Goal: Transaction & Acquisition: Purchase product/service

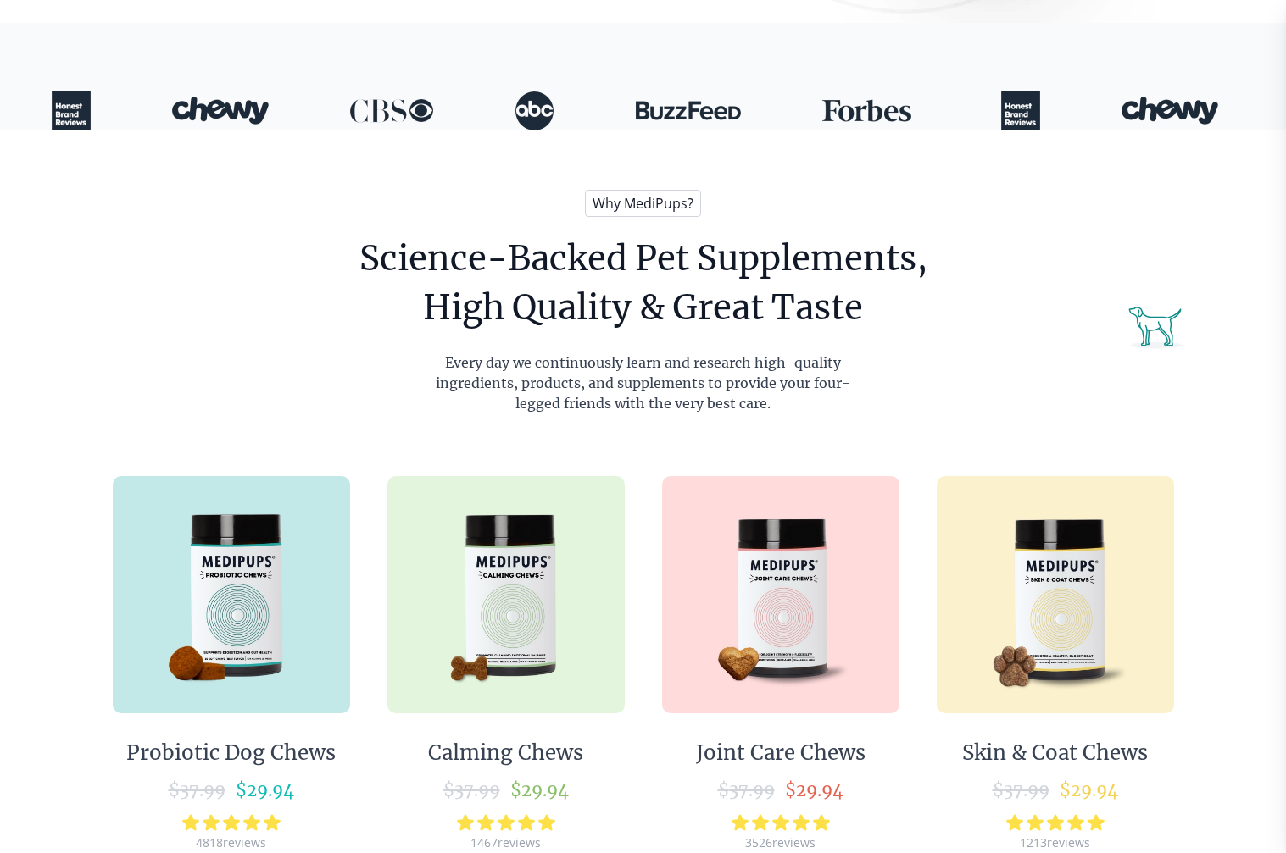
scroll to position [593, 0]
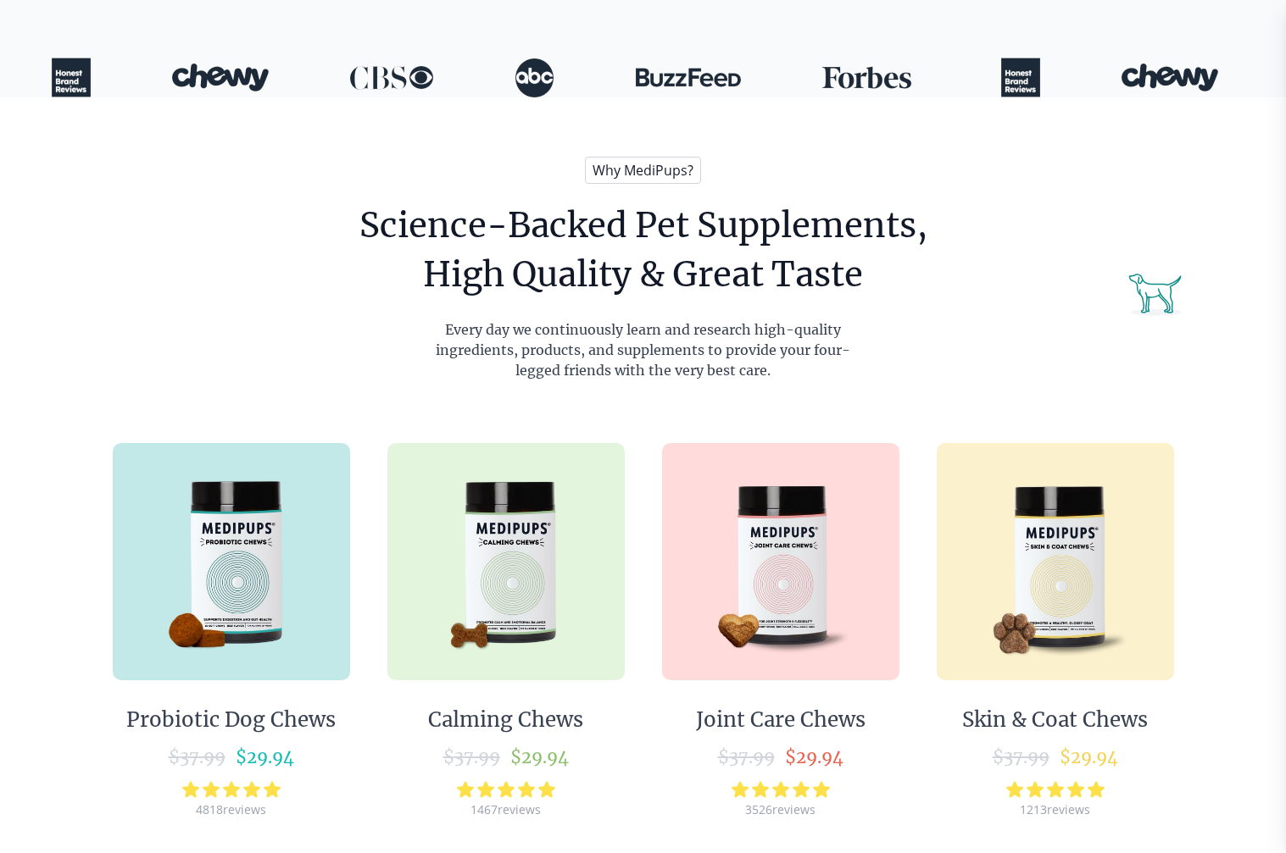
click at [242, 520] on img at bounding box center [231, 561] width 237 height 237
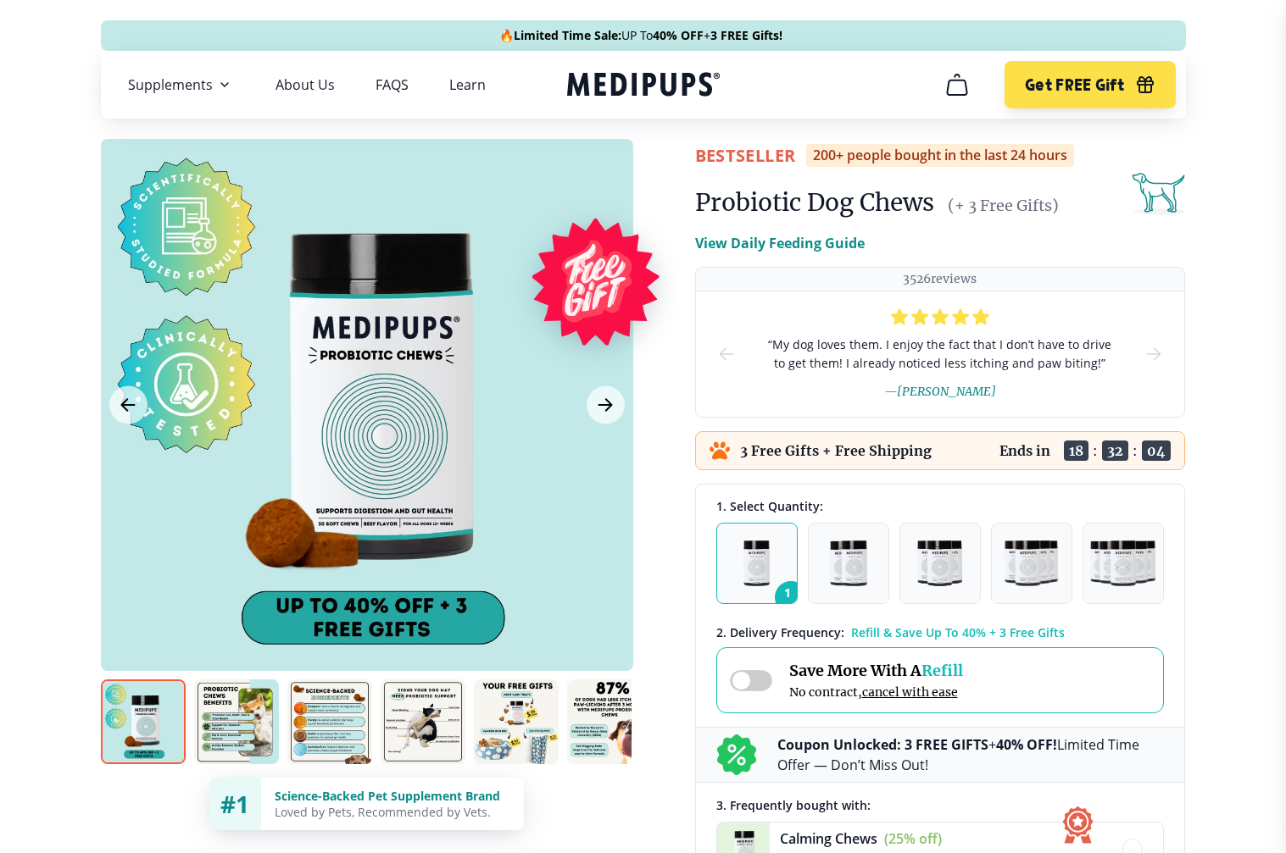
click at [753, 681] on span at bounding box center [751, 680] width 42 height 21
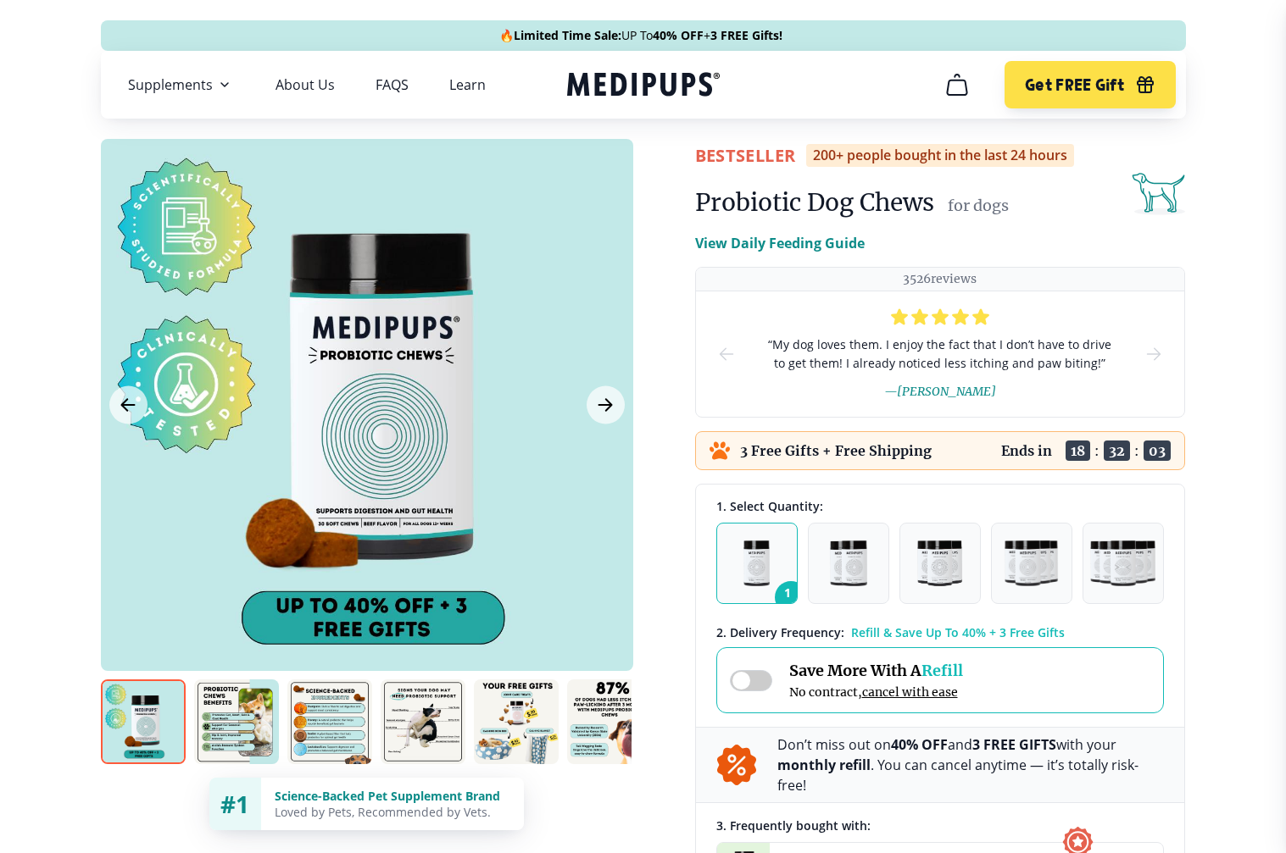
click at [753, 681] on span at bounding box center [751, 680] width 42 height 21
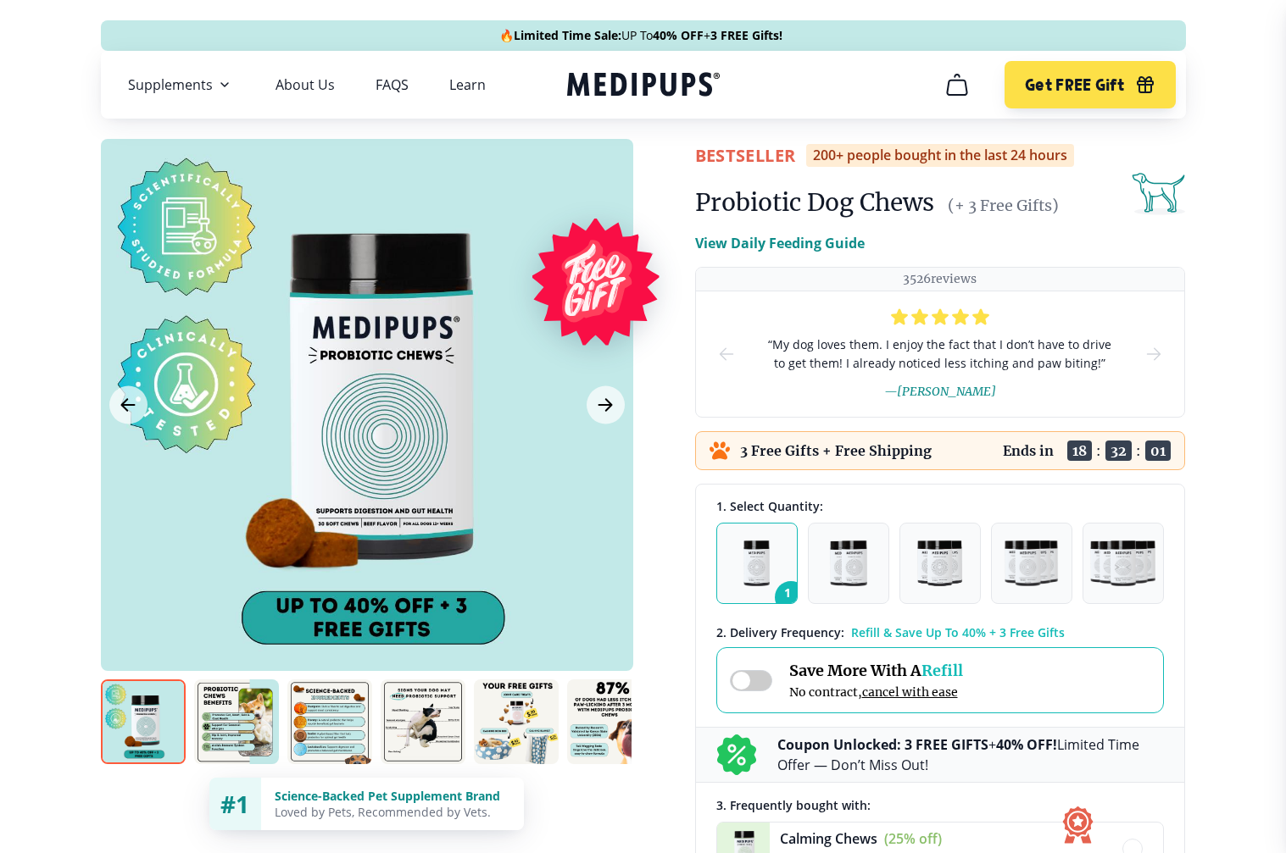
click at [753, 681] on span at bounding box center [751, 680] width 42 height 21
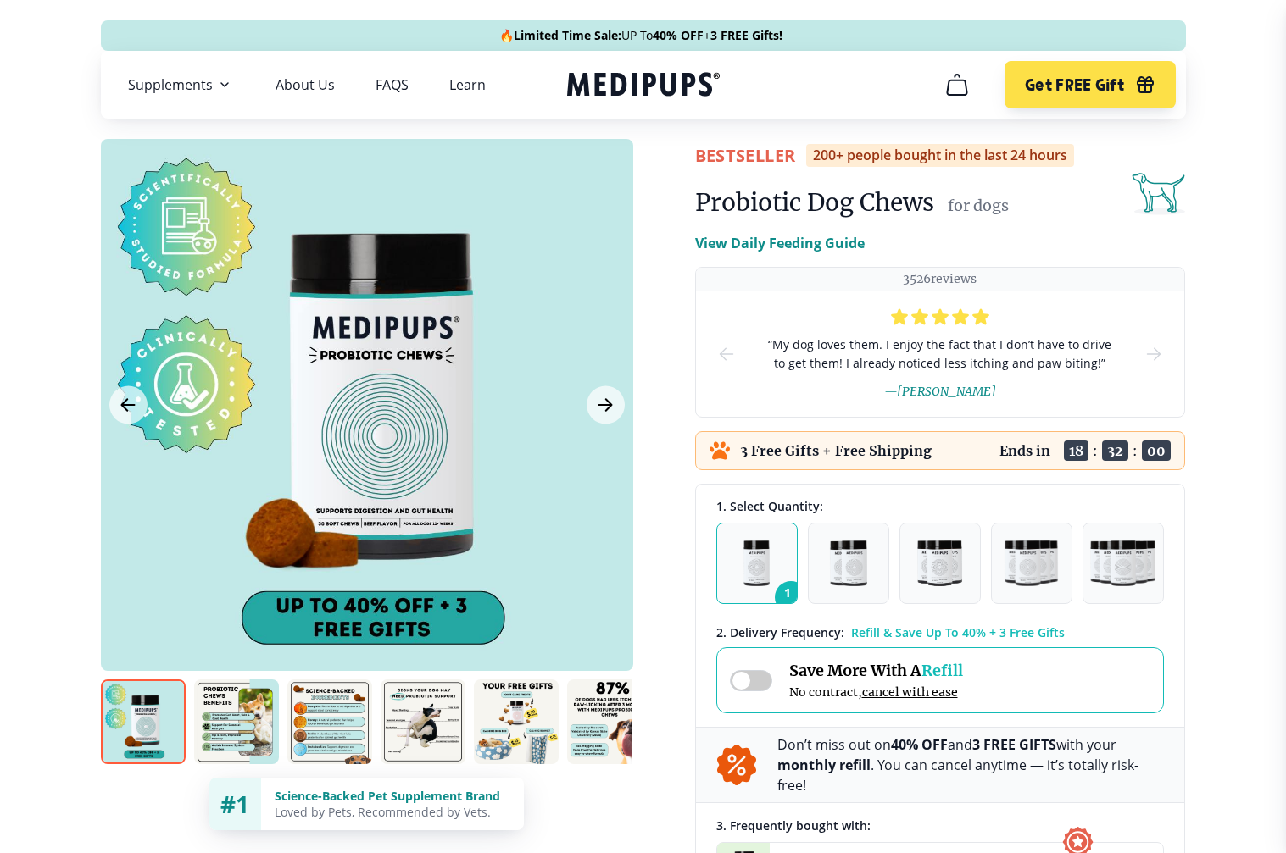
click at [753, 681] on span at bounding box center [751, 680] width 42 height 21
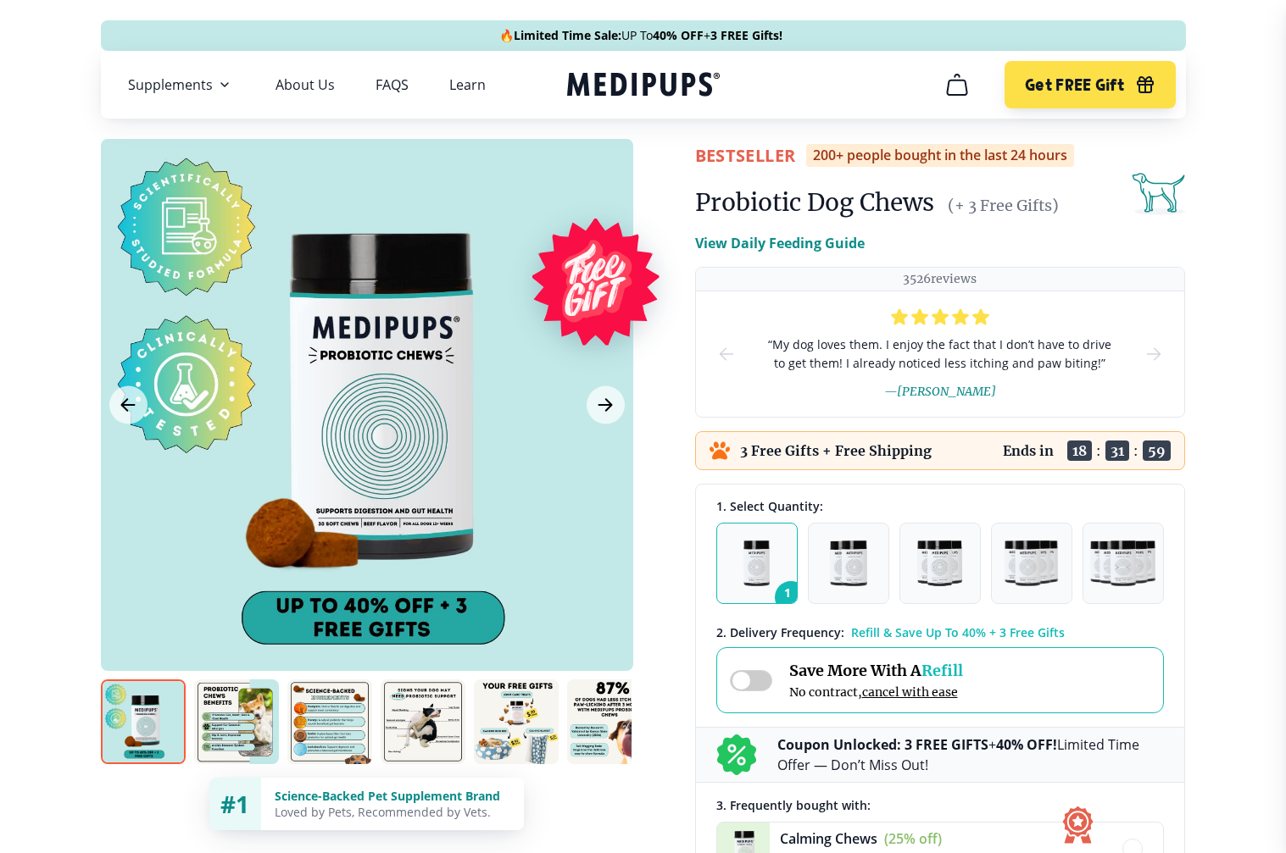
click at [753, 681] on span at bounding box center [751, 680] width 42 height 21
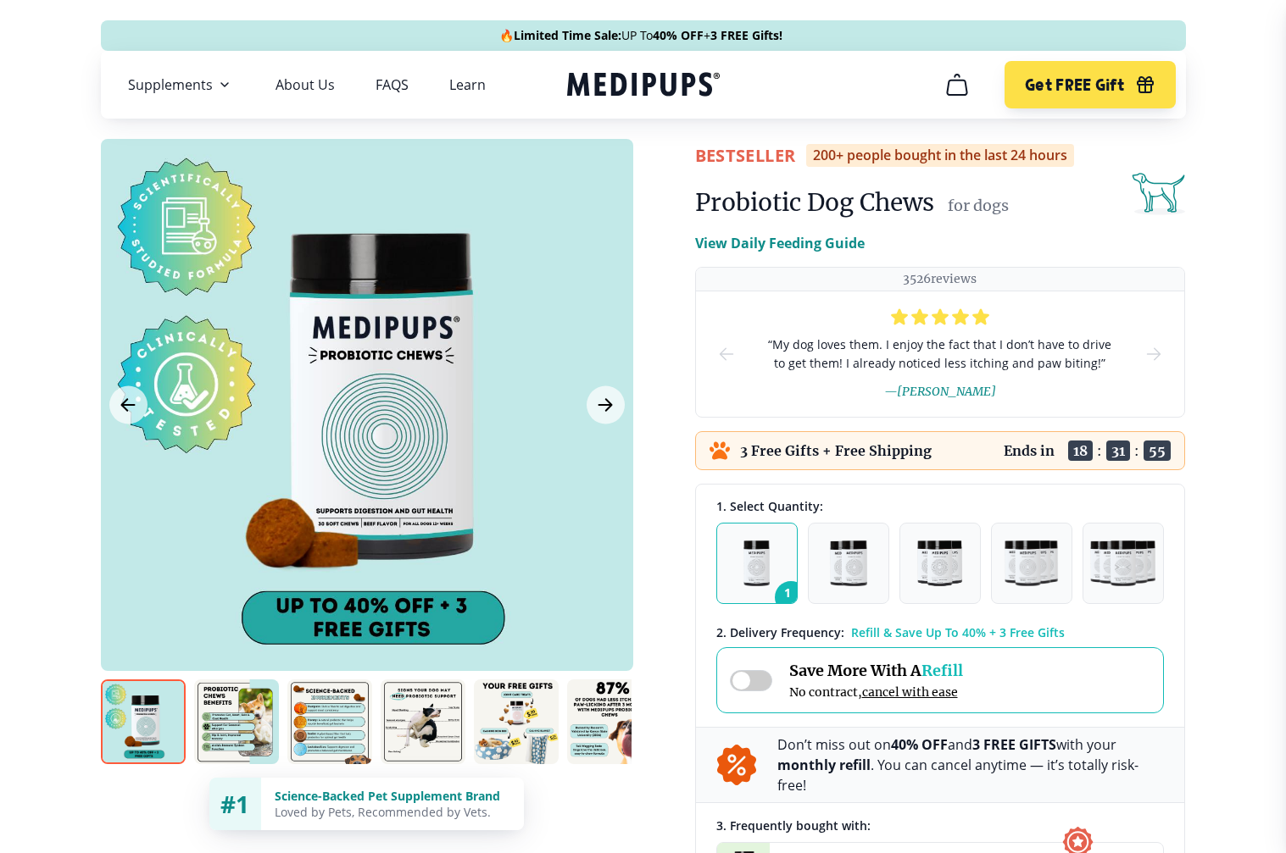
click at [750, 685] on span at bounding box center [751, 680] width 42 height 21
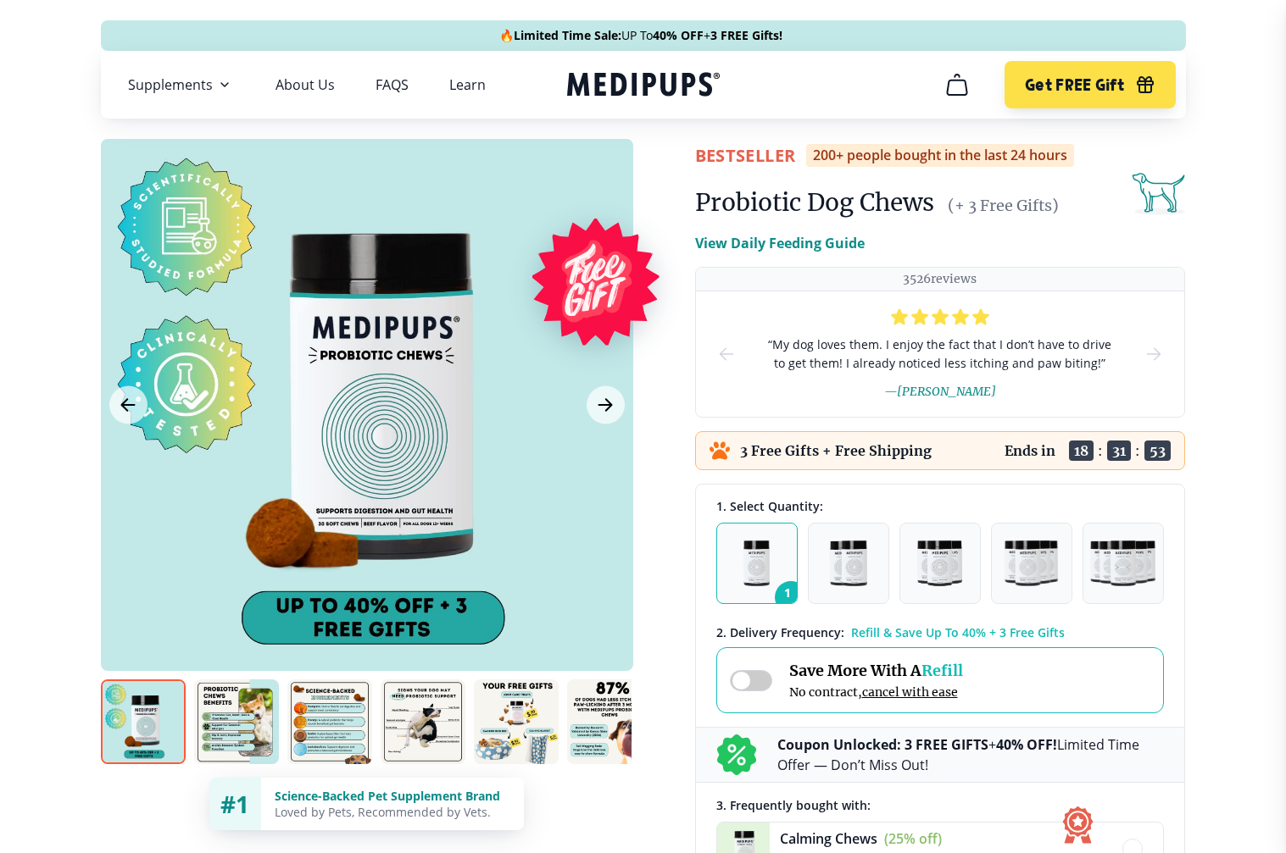
click at [750, 685] on span at bounding box center [751, 680] width 42 height 21
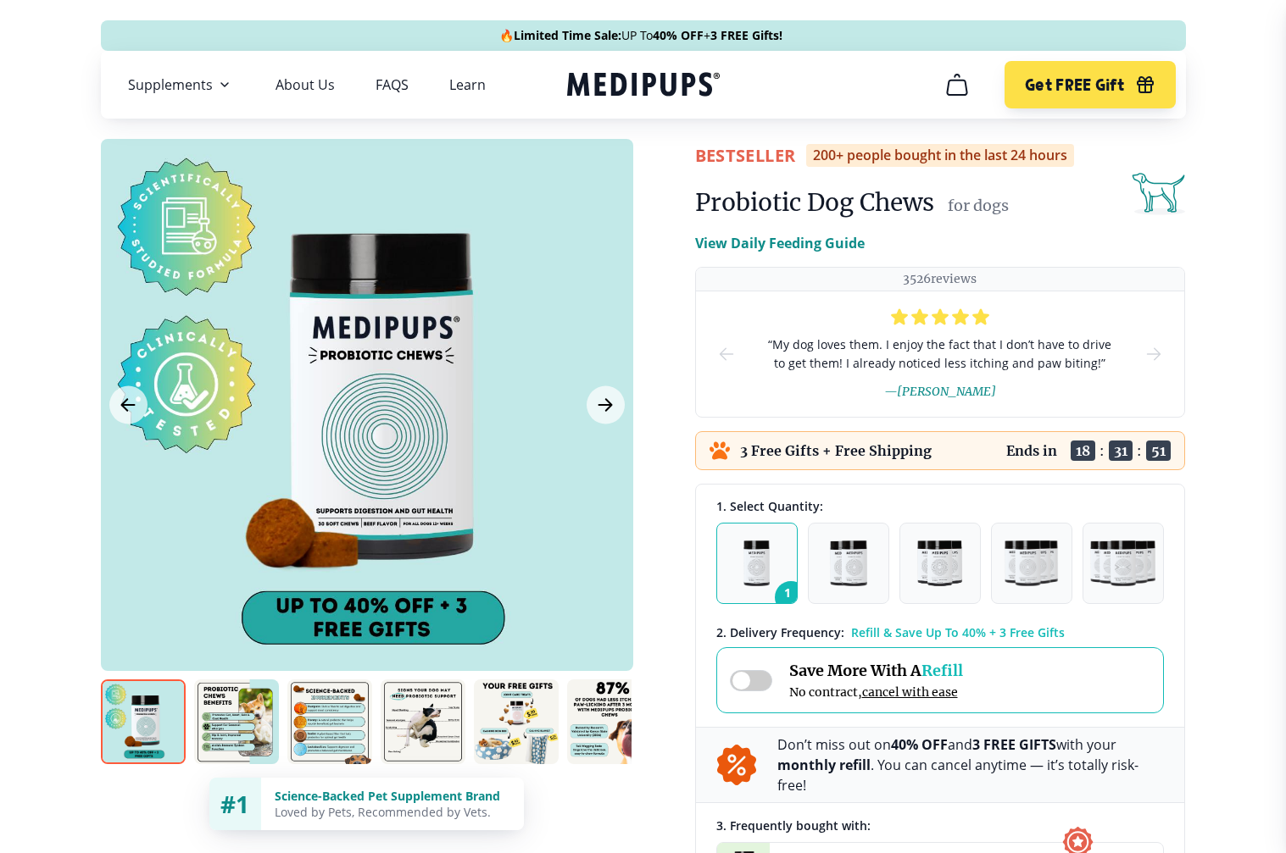
click at [750, 685] on span at bounding box center [751, 680] width 42 height 21
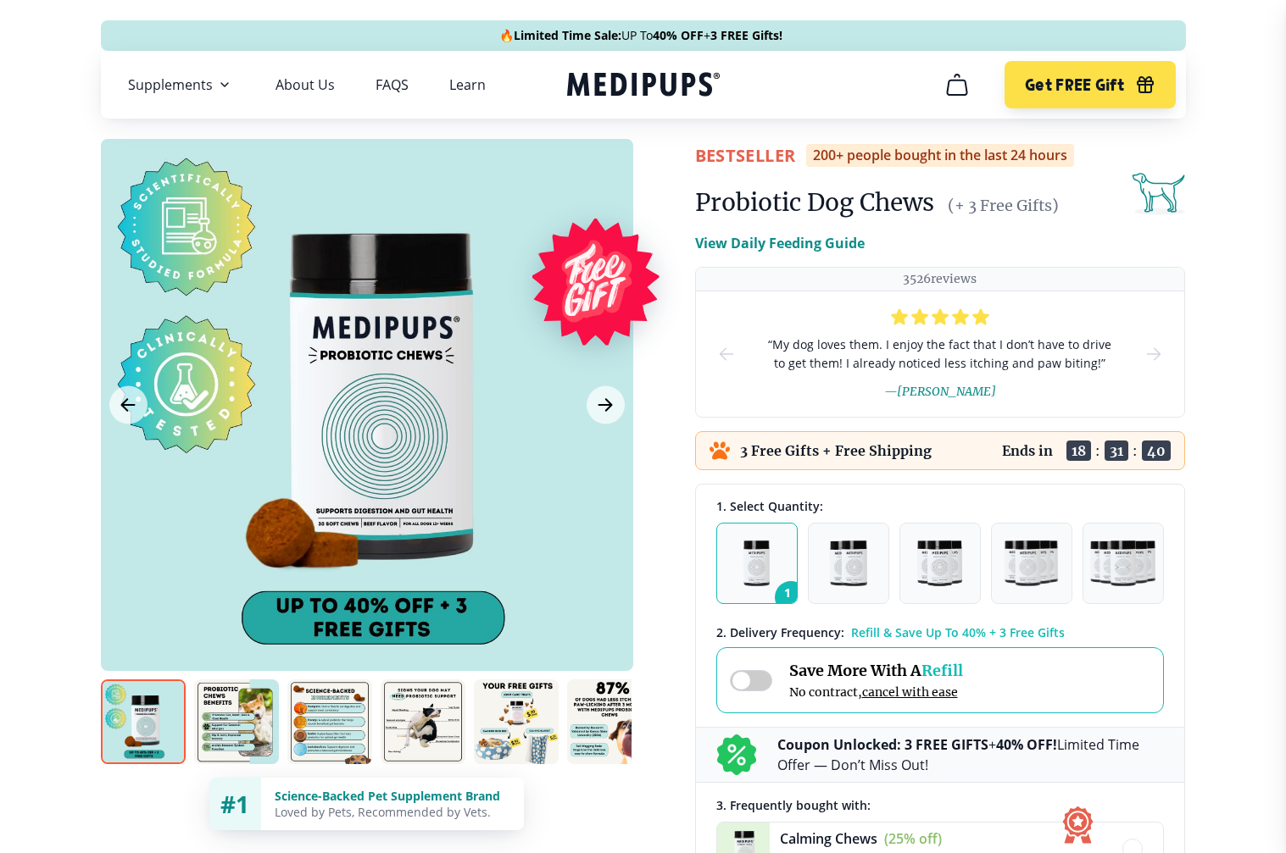
click at [747, 685] on span at bounding box center [751, 680] width 42 height 21
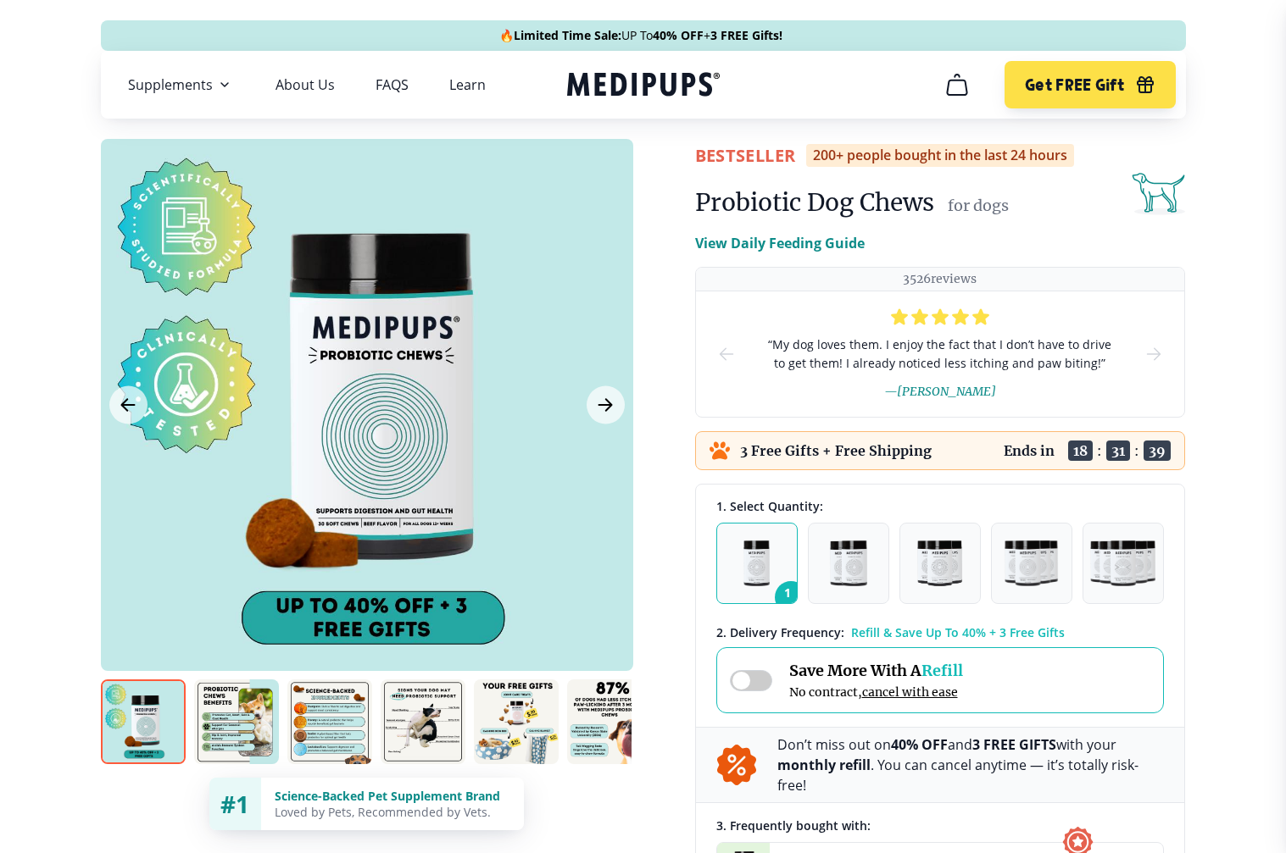
click at [754, 678] on span at bounding box center [751, 680] width 42 height 21
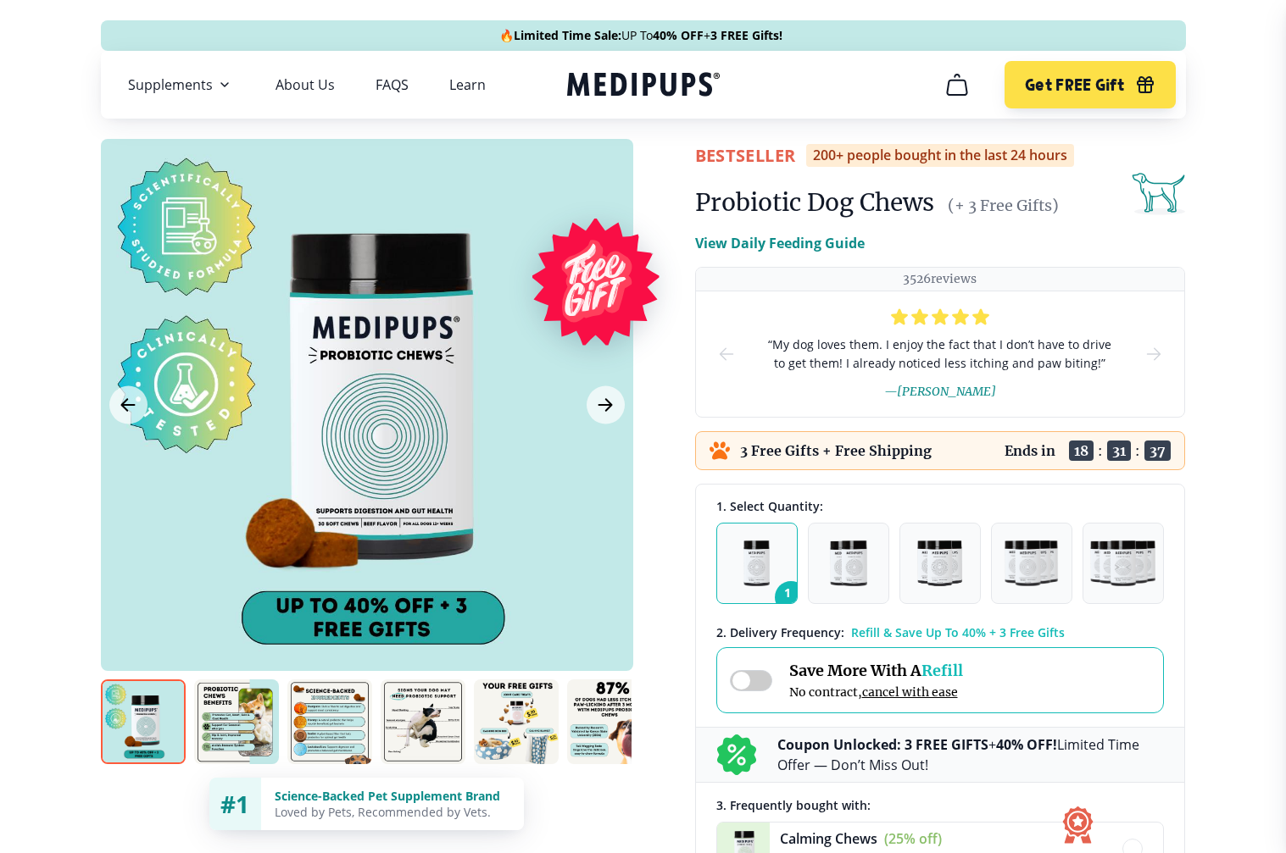
click at [754, 678] on span at bounding box center [751, 680] width 42 height 21
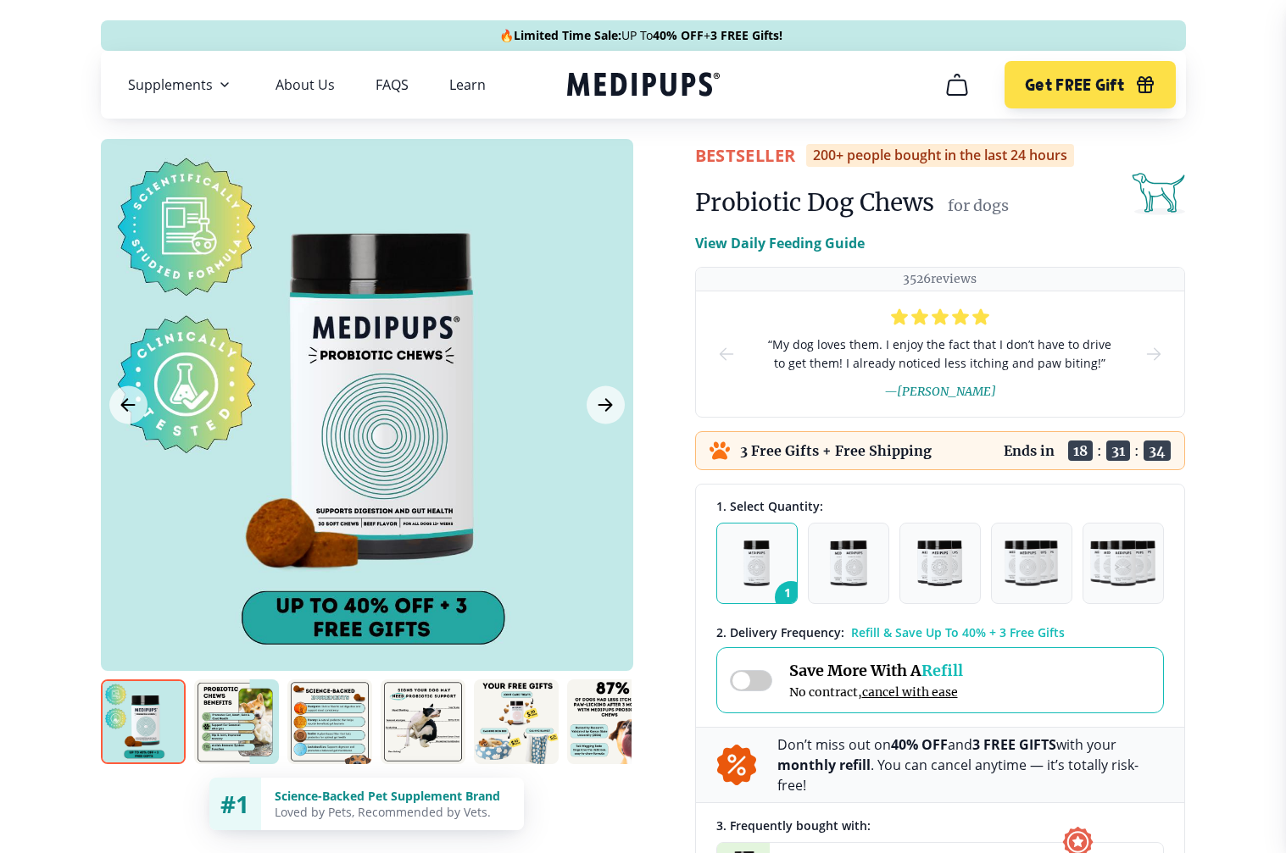
click at [746, 678] on span at bounding box center [751, 680] width 42 height 21
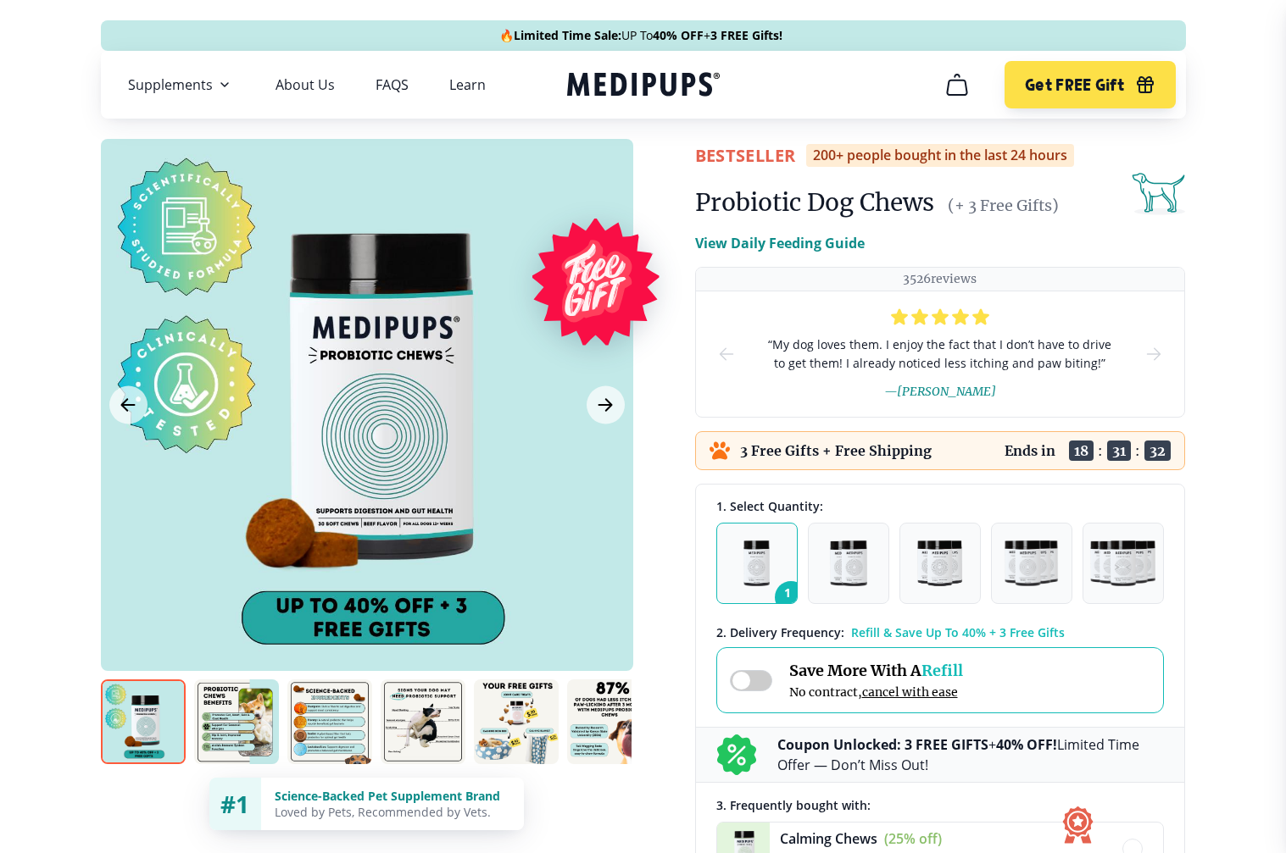
click at [751, 681] on span at bounding box center [751, 680] width 42 height 21
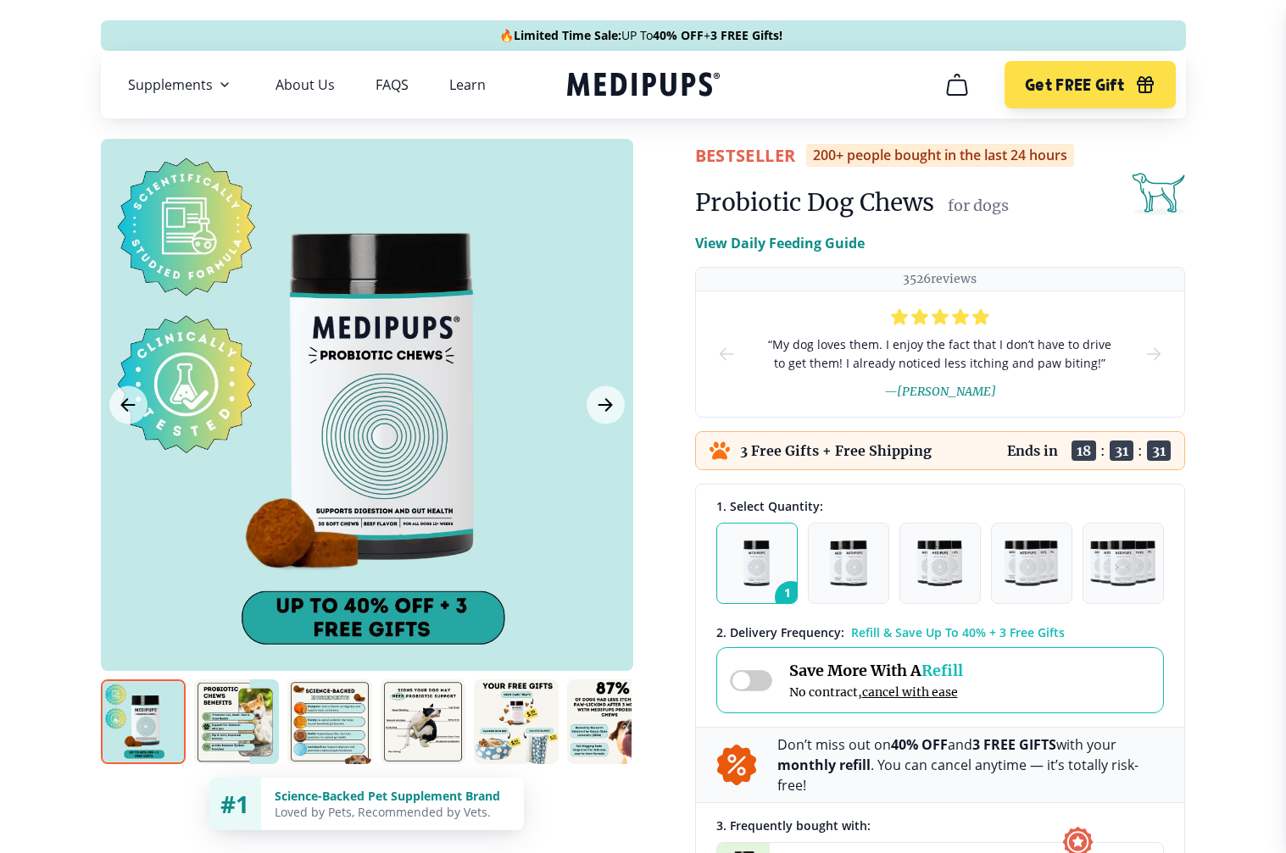
click at [738, 678] on span at bounding box center [751, 680] width 42 height 21
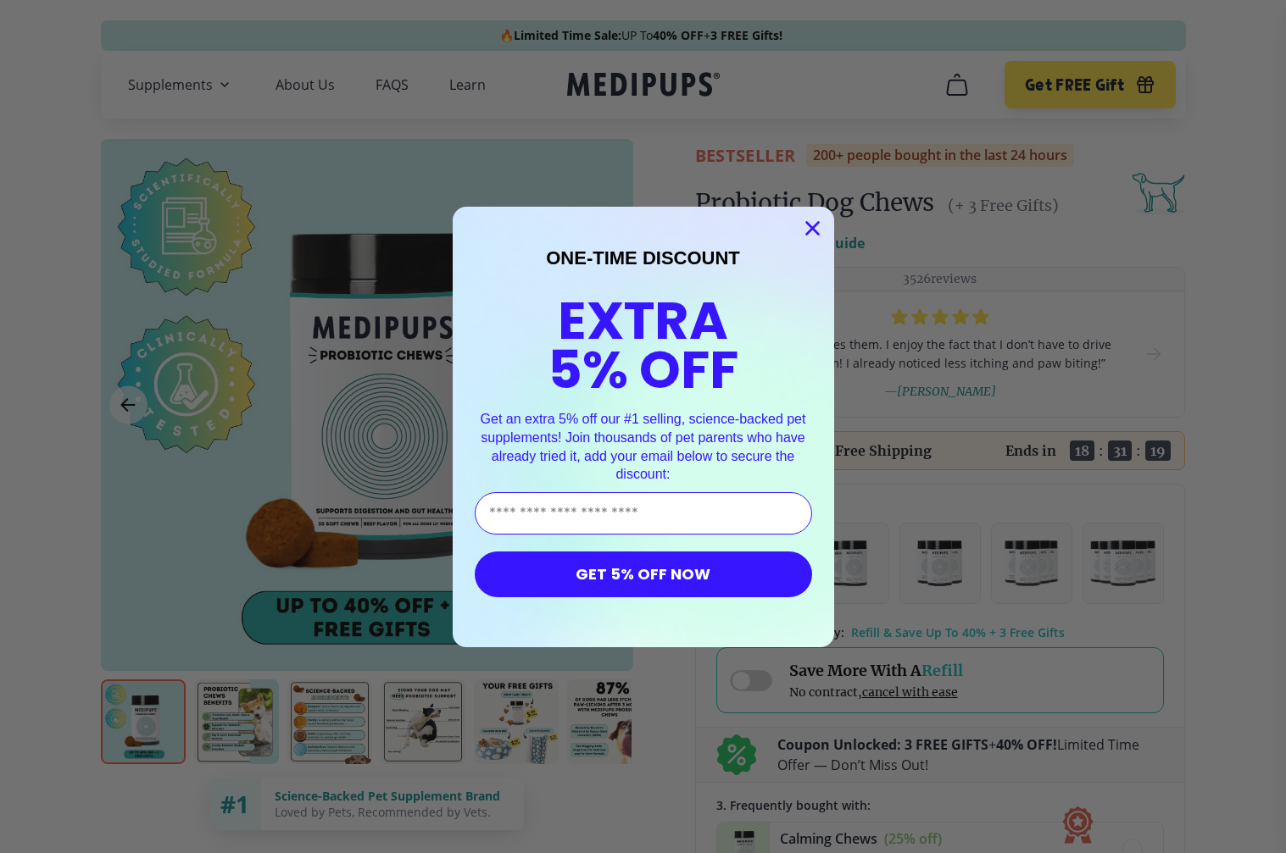
click at [814, 233] on circle "Close dialog" at bounding box center [811, 228] width 28 height 28
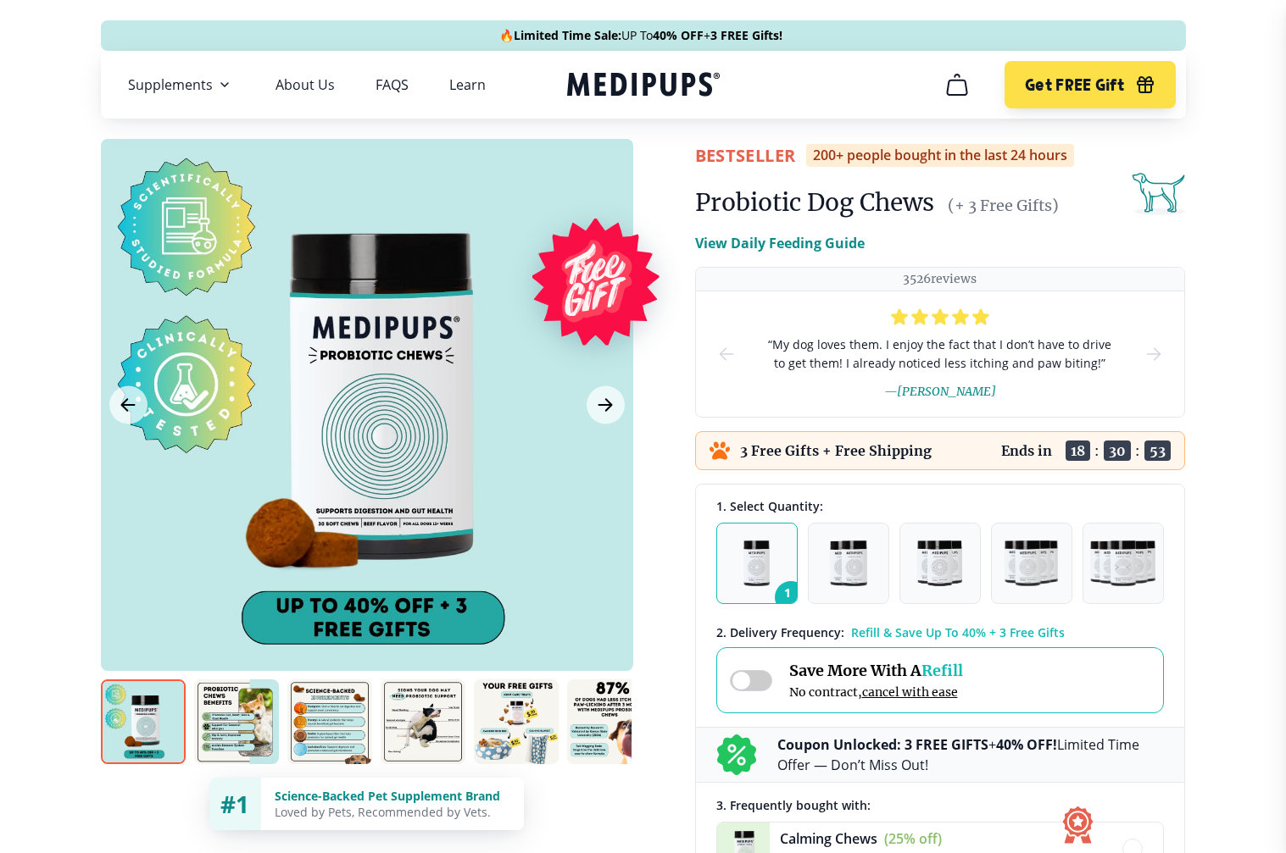
click at [745, 688] on span at bounding box center [751, 680] width 42 height 21
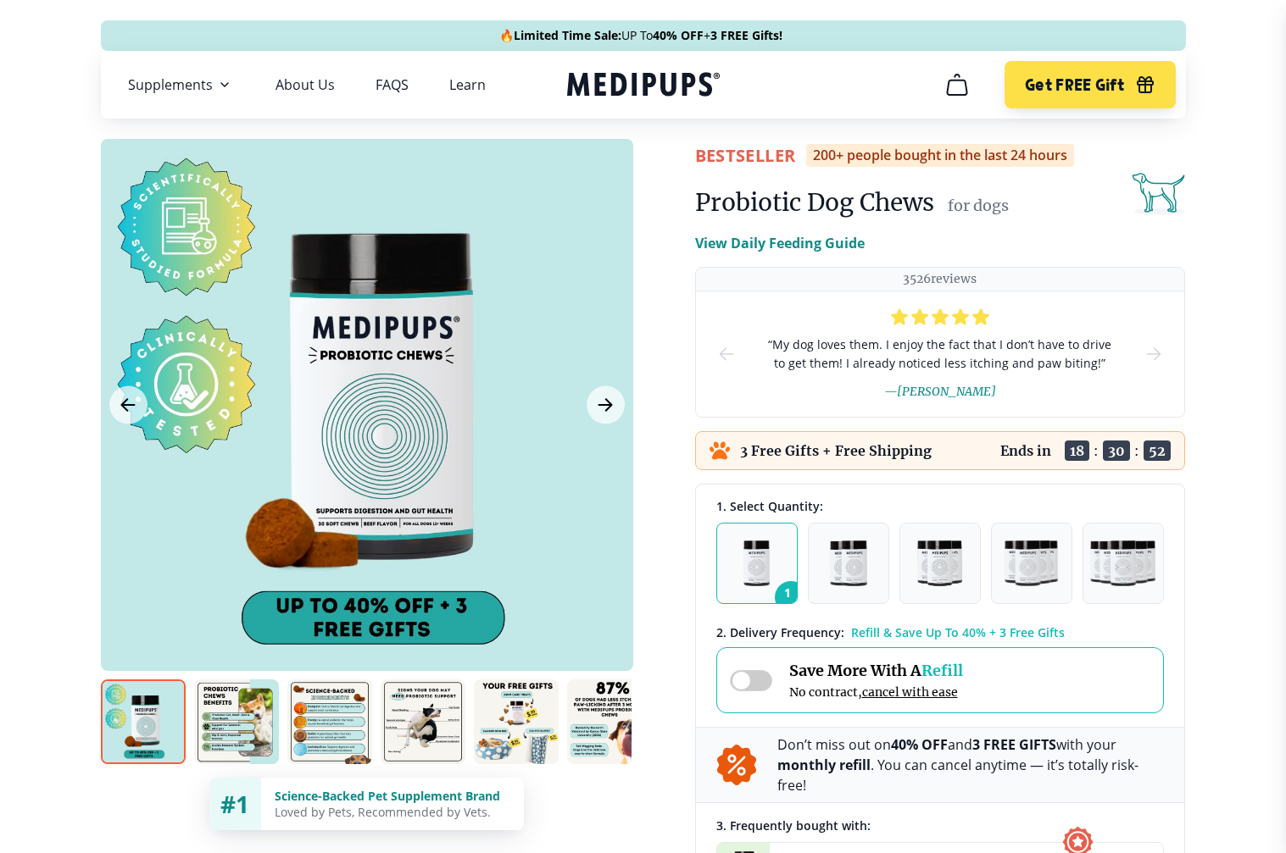
click at [753, 686] on span at bounding box center [751, 680] width 42 height 21
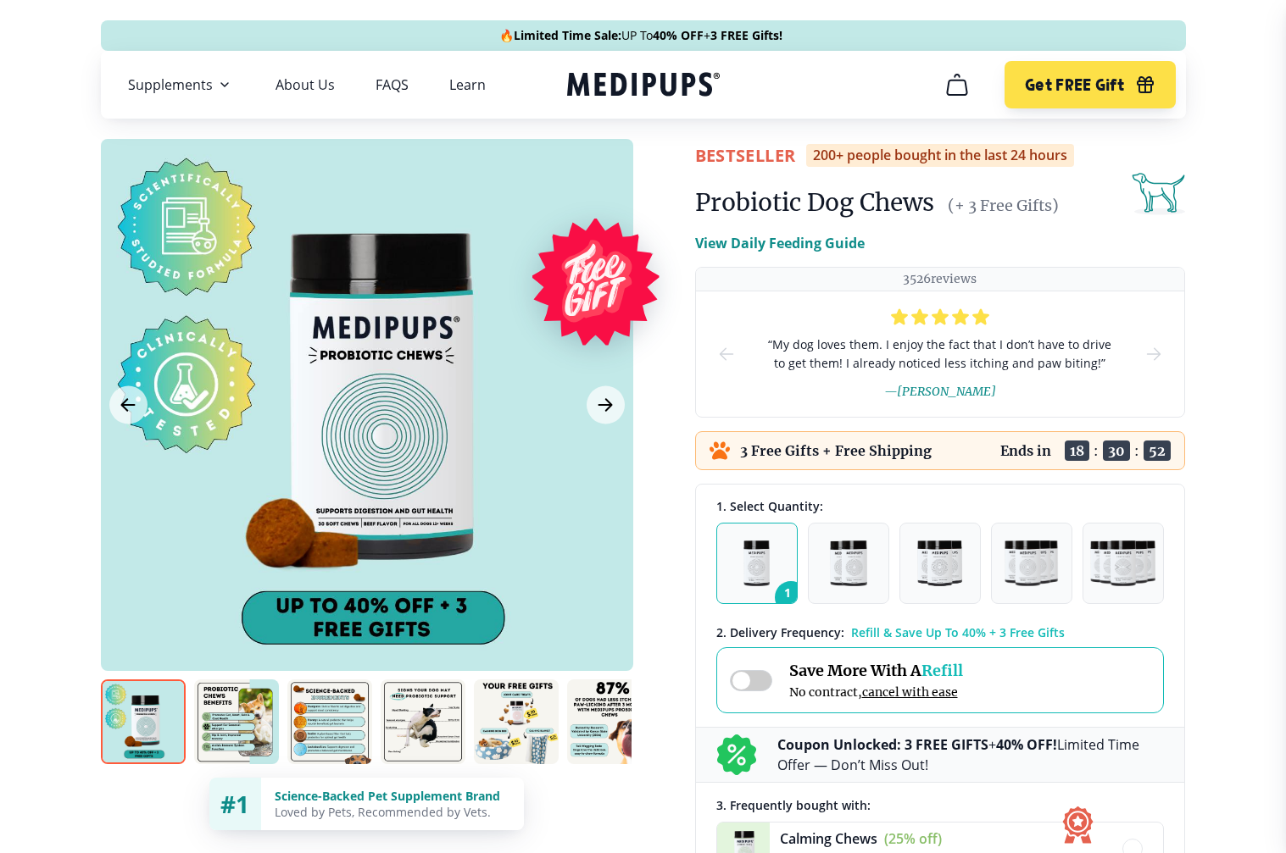
click at [753, 686] on span at bounding box center [751, 680] width 42 height 21
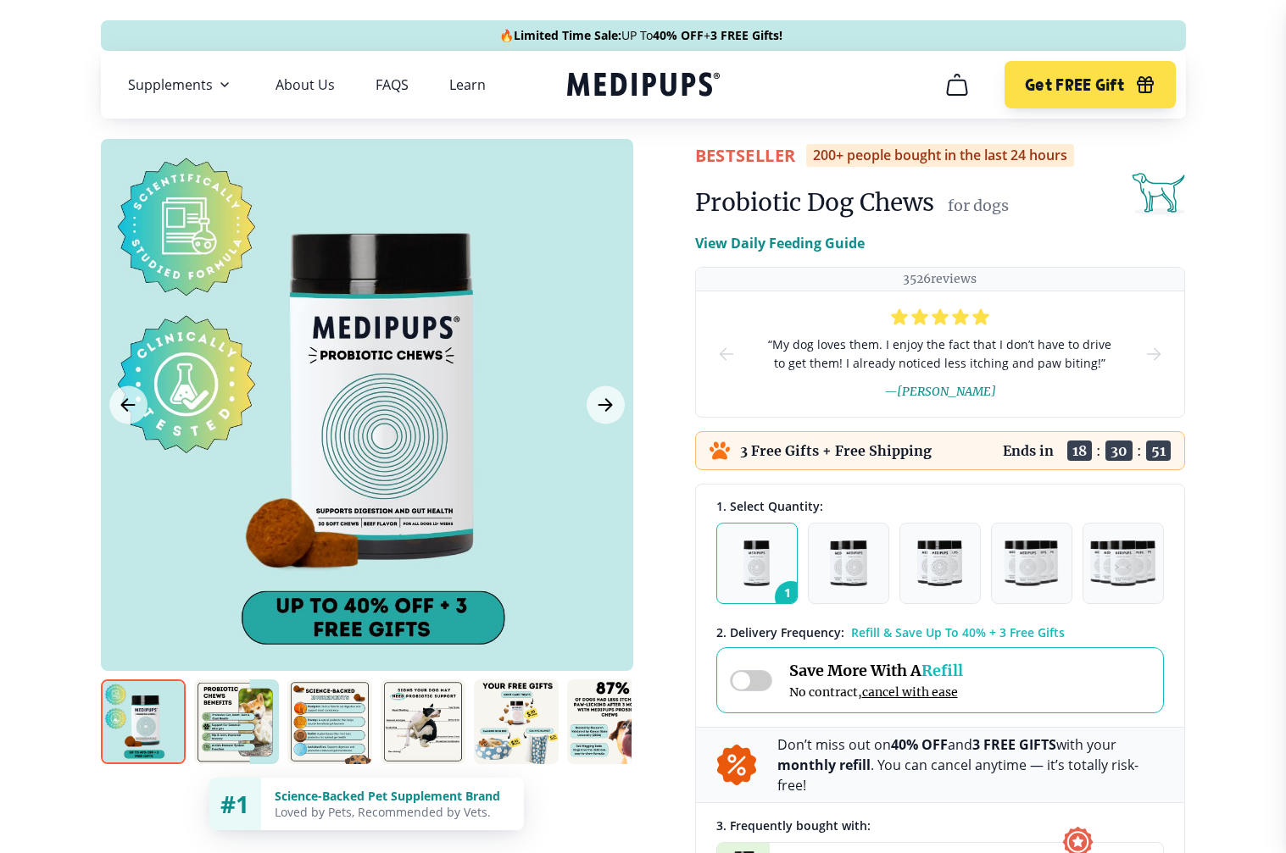
click at [753, 686] on span at bounding box center [751, 680] width 42 height 21
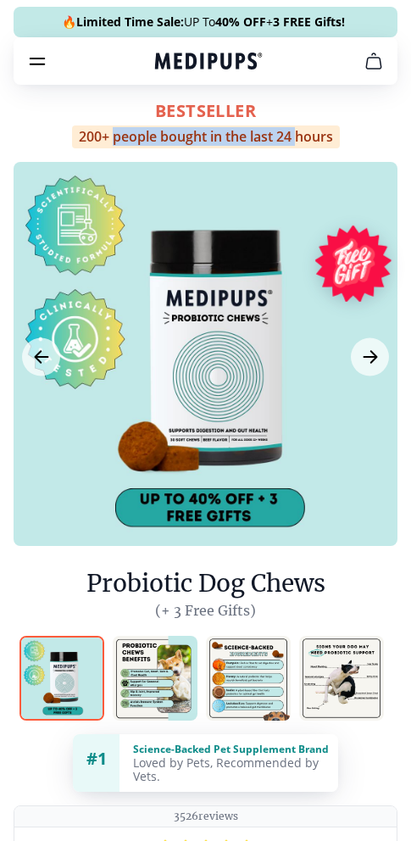
drag, startPoint x: 112, startPoint y: 85, endPoint x: 270, endPoint y: 136, distance: 166.4
click at [103, 98] on div "BestSeller 200+ people bought in the last 24 hours Probiotic Dog Chews (+ 3 Fre…" at bounding box center [206, 356] width 384 height 525
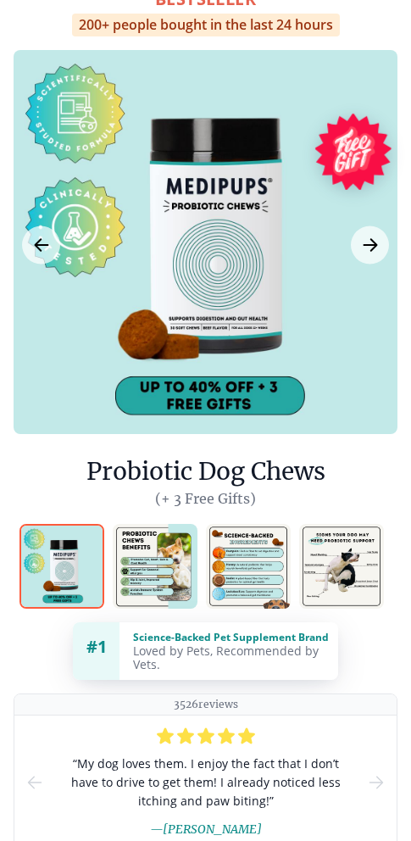
scroll to position [85, 0]
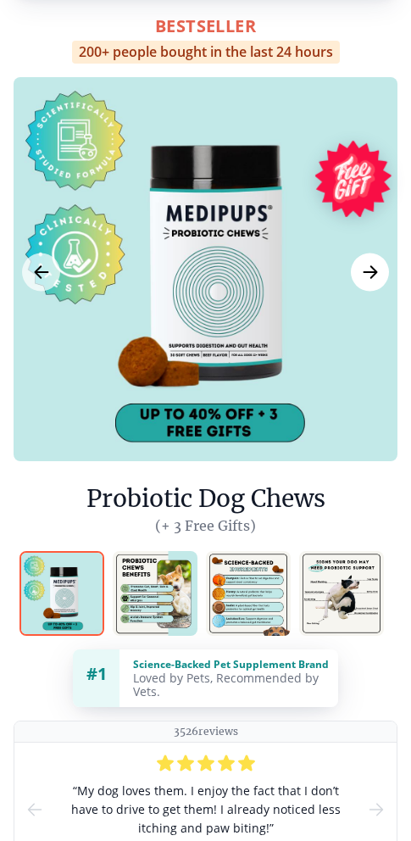
click at [367, 273] on icon "Next Image" at bounding box center [370, 271] width 20 height 21
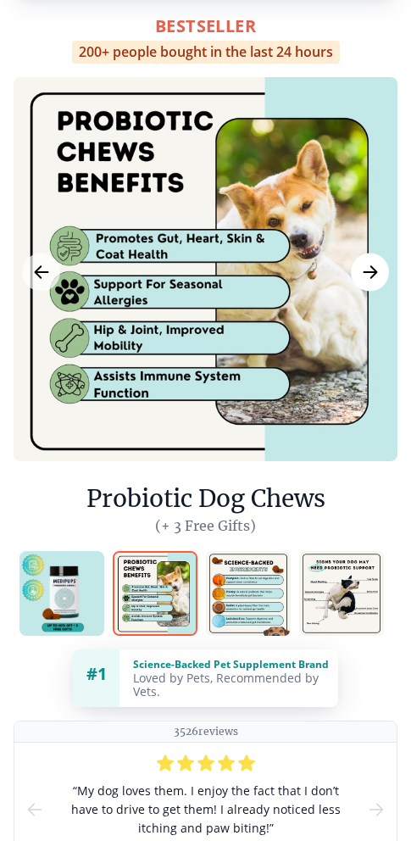
click at [367, 273] on icon "Next Image" at bounding box center [370, 271] width 20 height 21
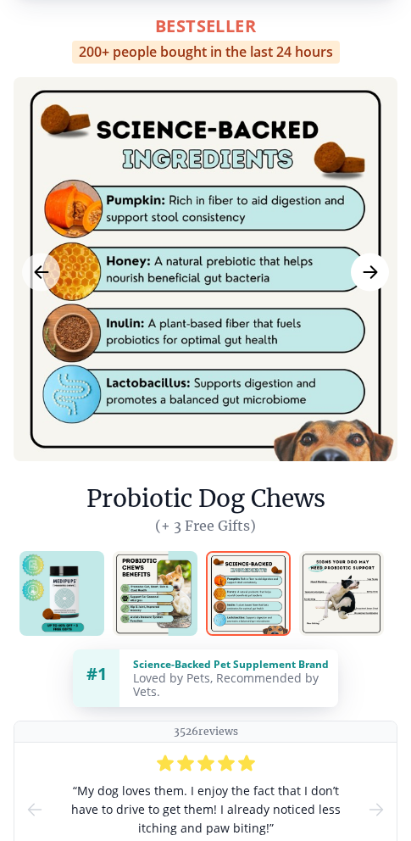
click at [367, 273] on icon "Next Image" at bounding box center [370, 271] width 20 height 21
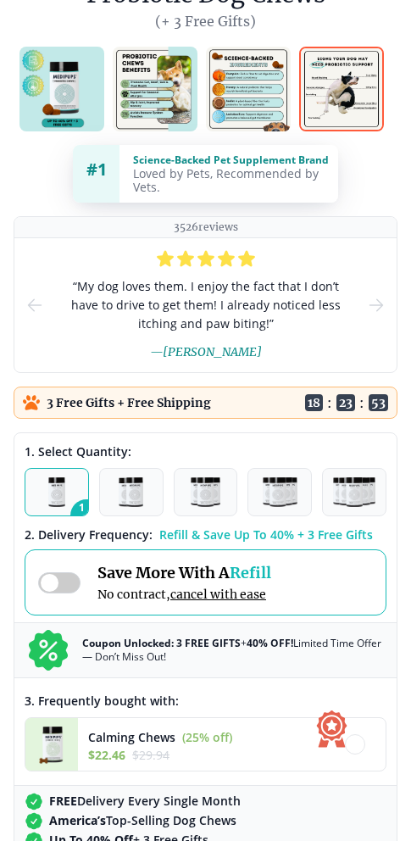
scroll to position [593, 0]
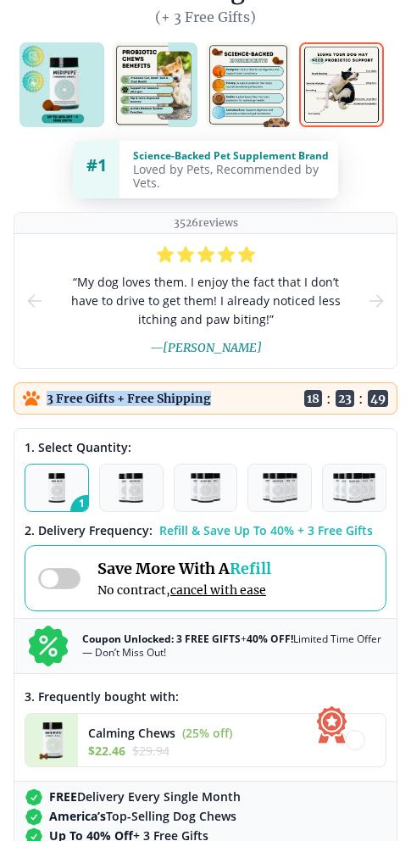
drag, startPoint x: 43, startPoint y: 400, endPoint x: 229, endPoint y: 395, distance: 185.7
click at [221, 401] on div "3 Free Gifts + Free Shipping Ends in 18 : 23 : 49" at bounding box center [206, 398] width 384 height 32
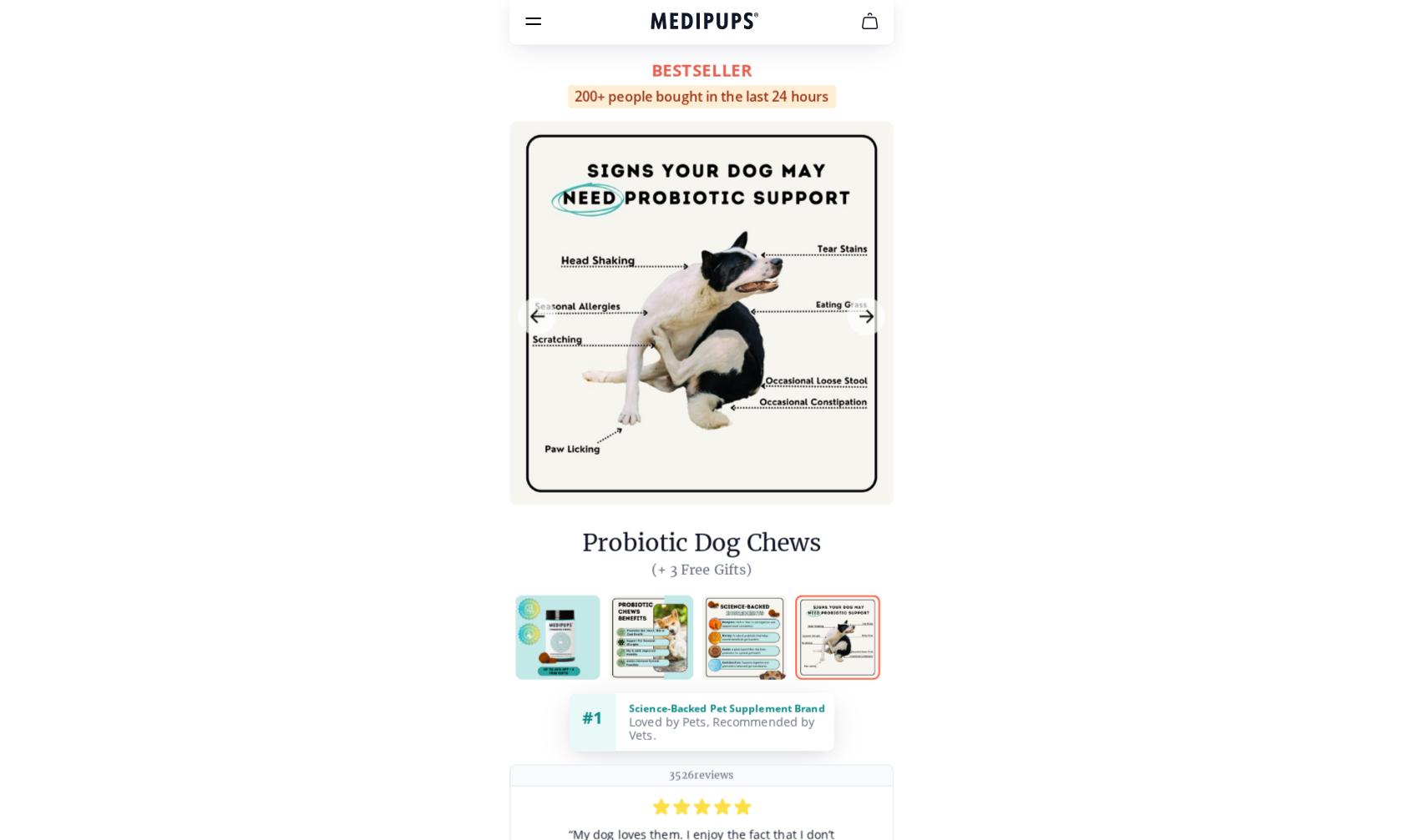
scroll to position [0, 0]
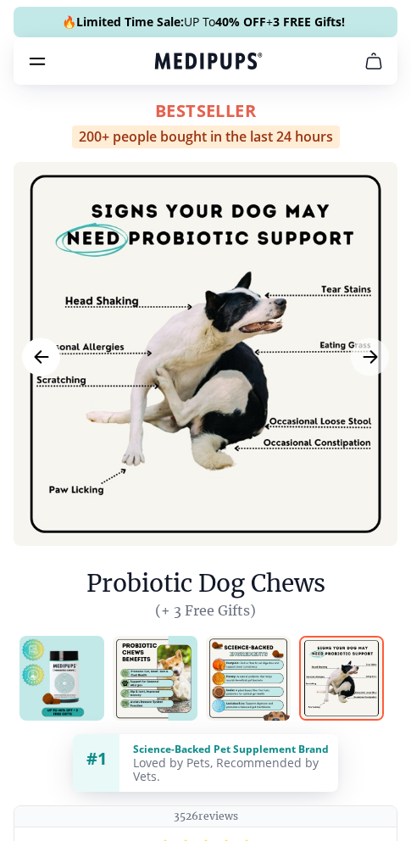
click at [36, 361] on icon "Previous Image" at bounding box center [41, 356] width 20 height 21
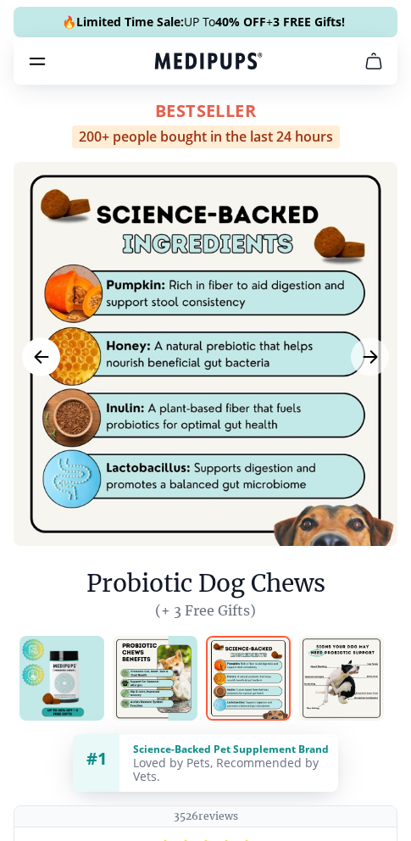
click at [36, 361] on icon "Previous Image" at bounding box center [41, 356] width 20 height 21
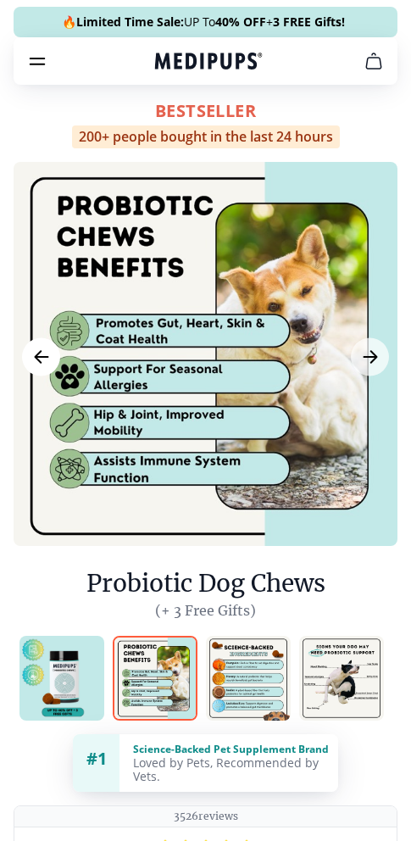
click at [36, 361] on icon "Previous Image" at bounding box center [41, 356] width 20 height 21
